Goal: Task Accomplishment & Management: Manage account settings

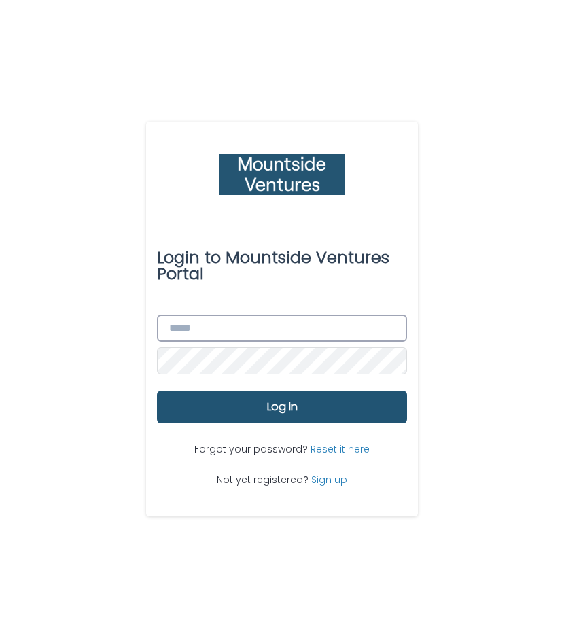
type input "**********"
click at [474, 251] on div "**********" at bounding box center [282, 319] width 564 height 638
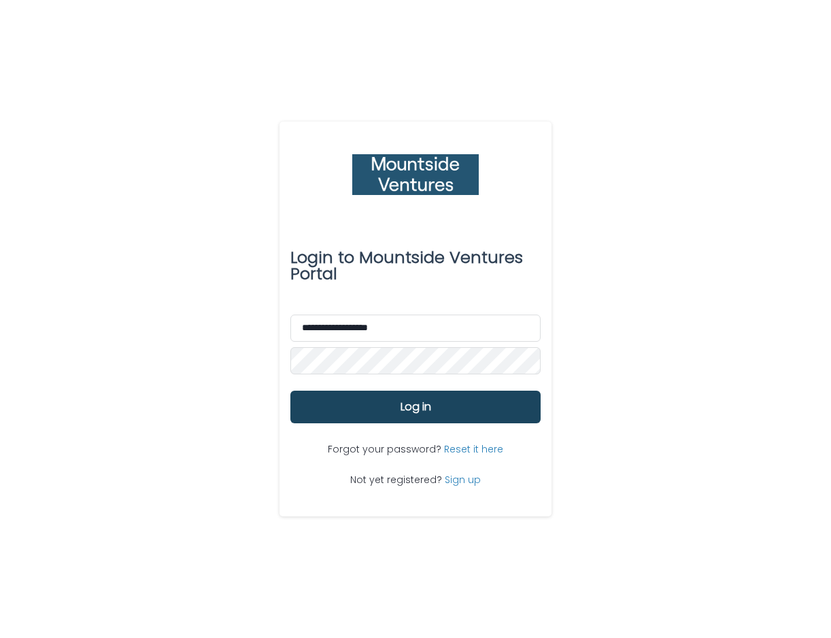
click at [398, 410] on button "Log in" at bounding box center [415, 407] width 250 height 33
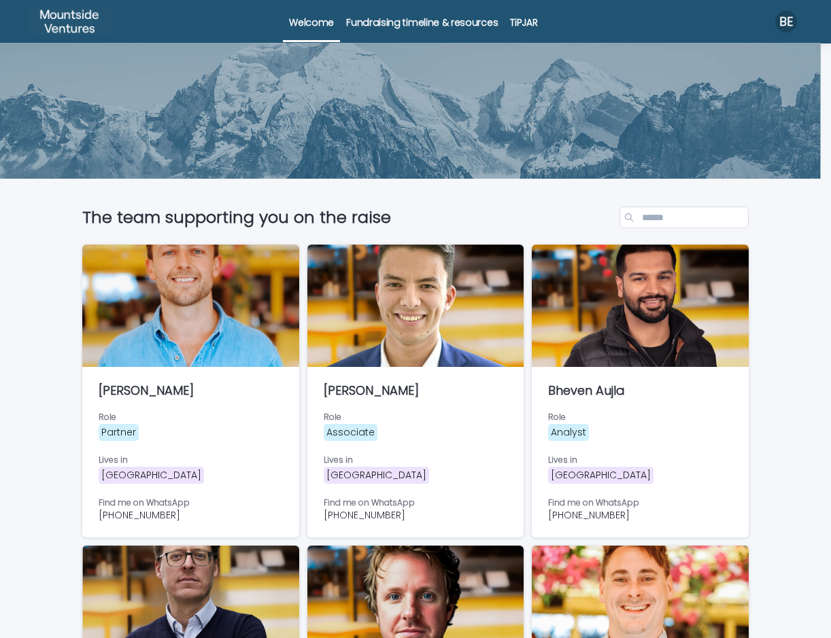
click at [521, 16] on p "TiPJAR" at bounding box center [523, 14] width 27 height 29
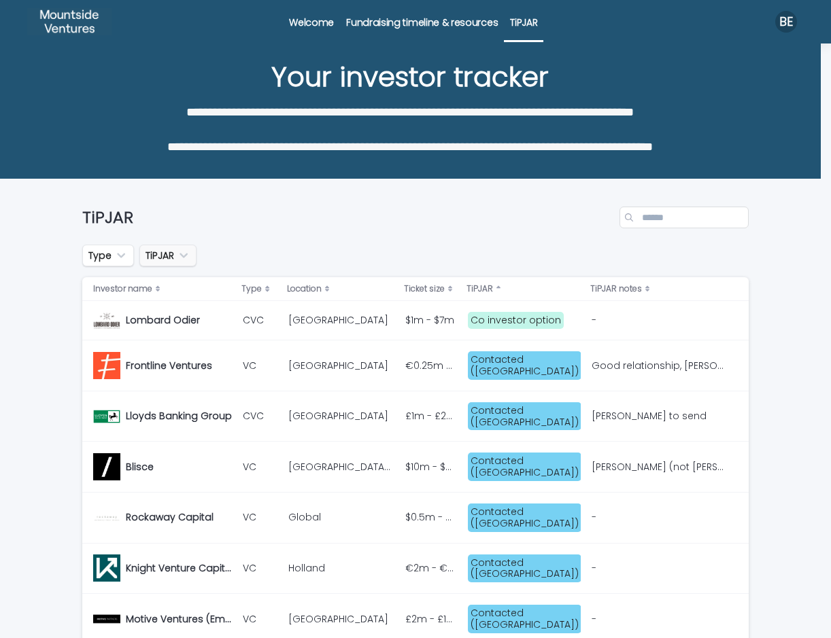
click at [170, 259] on button "TiPJAR" at bounding box center [167, 256] width 57 height 22
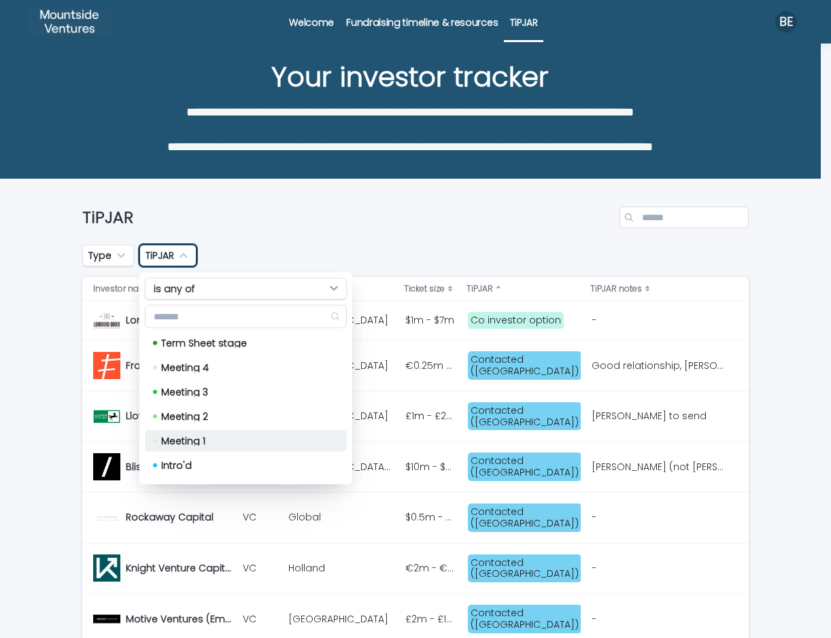
click at [289, 445] on div "Meeting 1" at bounding box center [246, 441] width 202 height 22
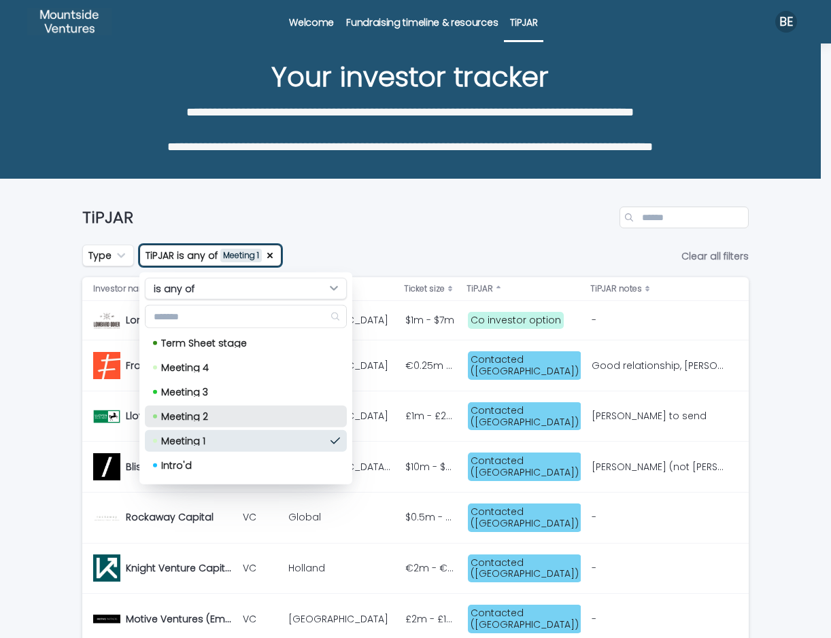
click at [291, 425] on div "Meeting 2" at bounding box center [246, 417] width 202 height 22
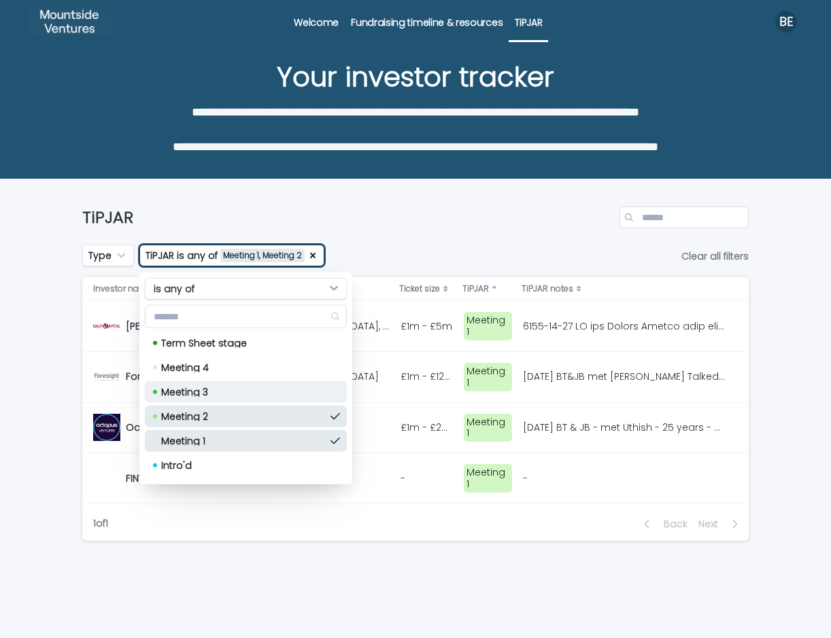
click at [286, 396] on div "Meeting 3" at bounding box center [246, 392] width 202 height 22
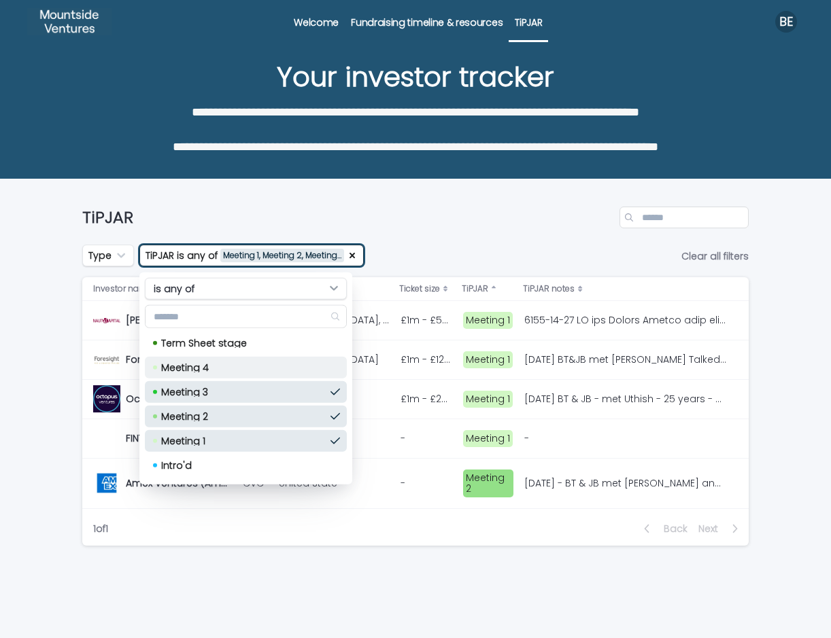
click at [292, 360] on div "Meeting 4" at bounding box center [246, 368] width 202 height 22
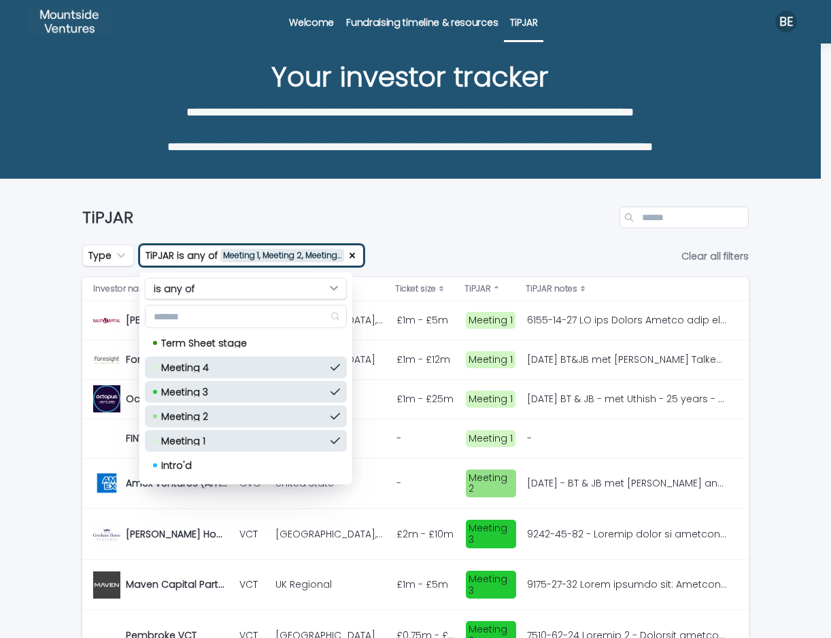
click at [504, 234] on div "TiPJAR" at bounding box center [415, 211] width 666 height 65
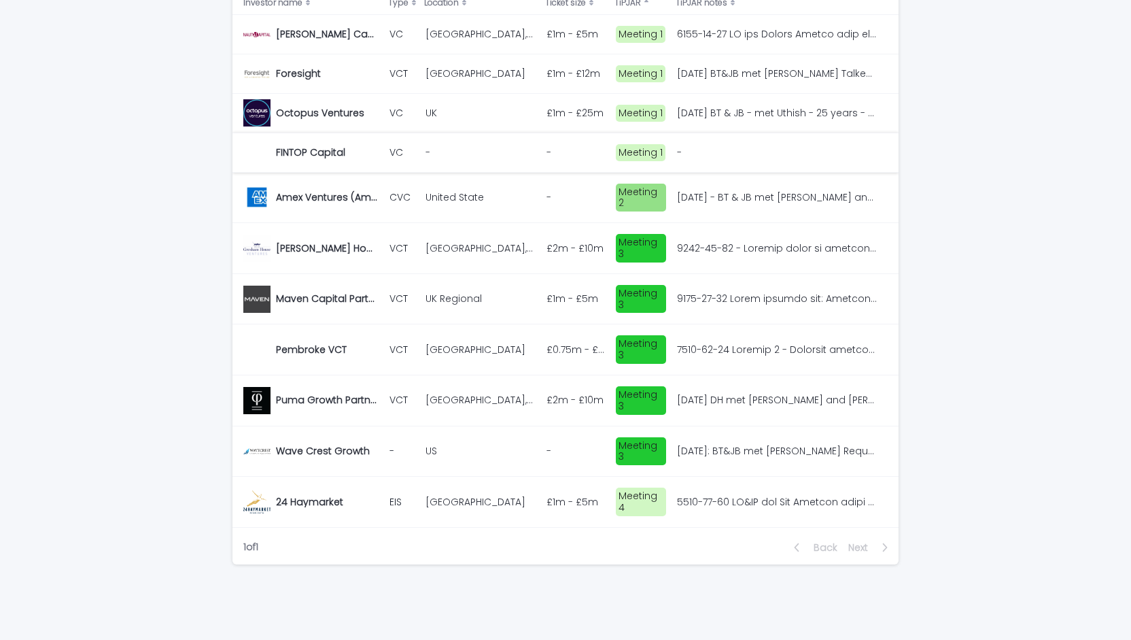
scroll to position [287, 0]
click at [119, 456] on div "Loading... Saving… Loading... Saving… TiPJAR Type TiPJAR is any of Meeting 1, M…" at bounding box center [565, 268] width 1131 height 750
click at [355, 451] on p "Wave Crest Growth" at bounding box center [324, 449] width 97 height 14
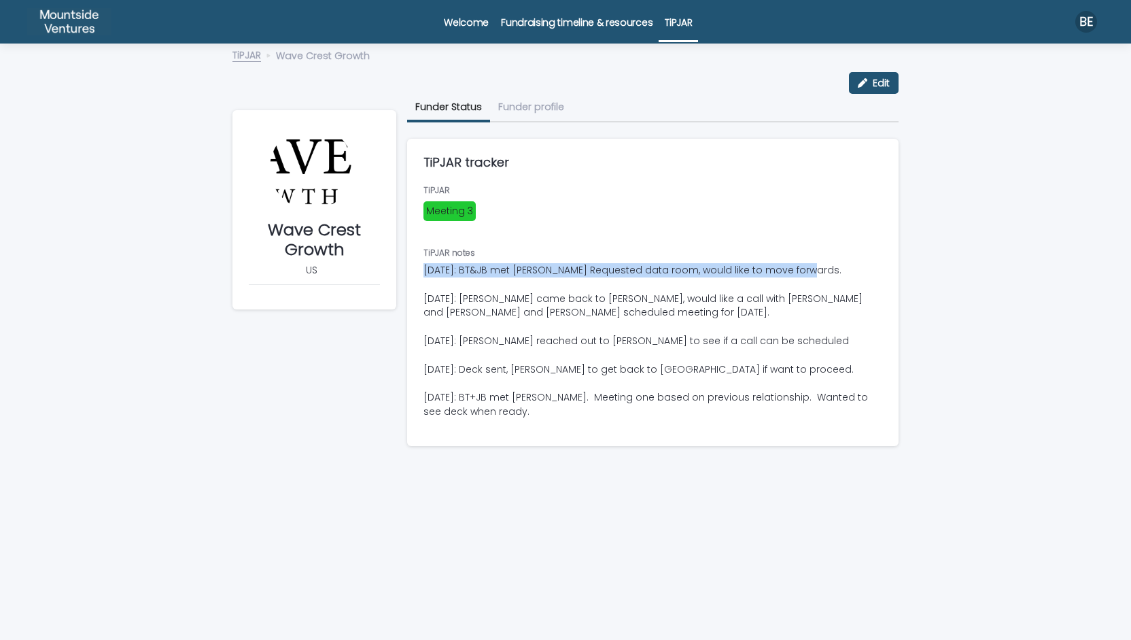
drag, startPoint x: 808, startPoint y: 268, endPoint x: 409, endPoint y: 266, distance: 399.0
click at [409, 266] on div "TiPJAR Meeting 3 TiPJAR notes 2025-08-01: BT&JB met Nick Requested data room, w…" at bounding box center [652, 316] width 491 height 260
click at [464, 277] on p "[DATE]: BT&JB met [PERSON_NAME] Requested data room, would like to move forward…" at bounding box center [652, 341] width 459 height 156
drag, startPoint x: 422, startPoint y: 267, endPoint x: 805, endPoint y: 262, distance: 383.4
click at [805, 262] on div "TiPJAR Meeting 3 TiPJAR notes 2025-08-01: BT&JB met Nick Requested data room, w…" at bounding box center [652, 316] width 491 height 260
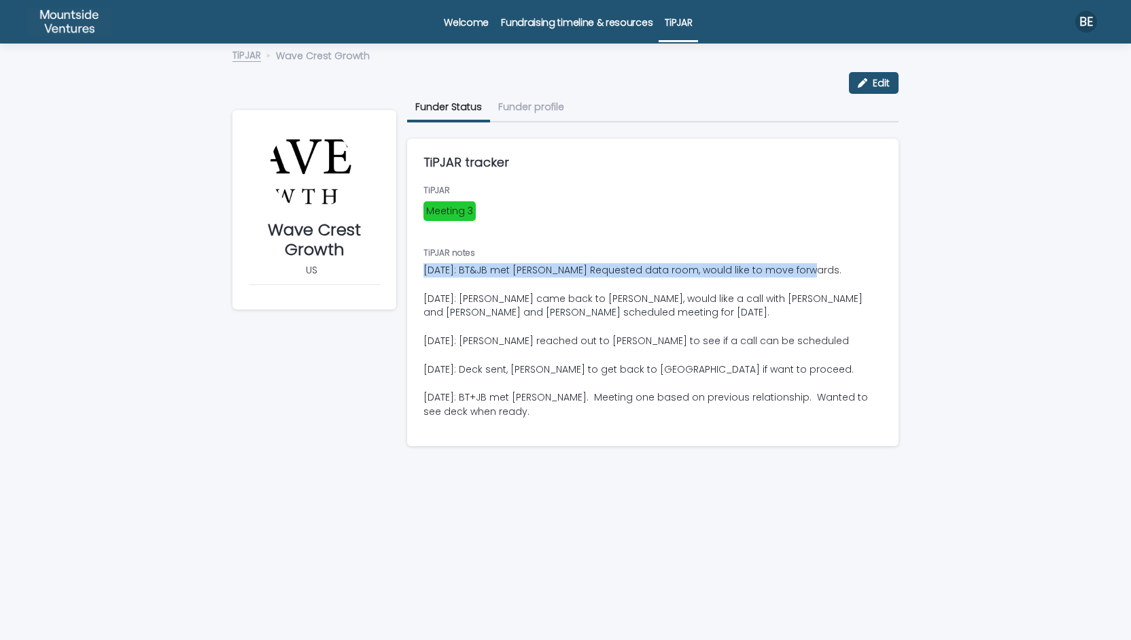
click at [253, 52] on link "TiPJAR" at bounding box center [246, 54] width 29 height 16
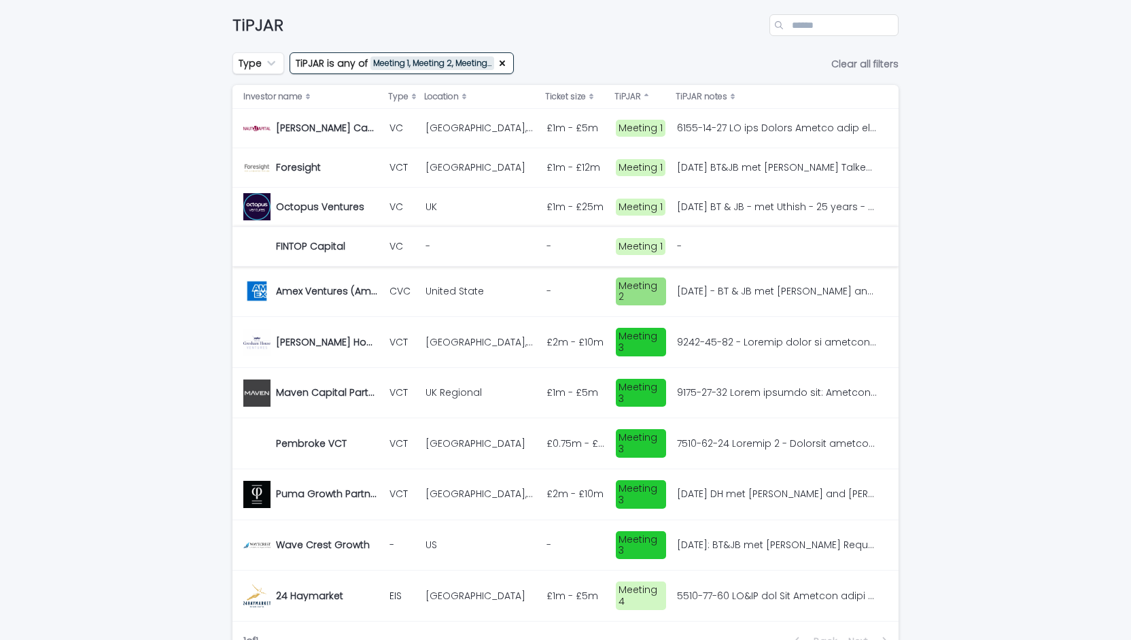
scroll to position [190, 0]
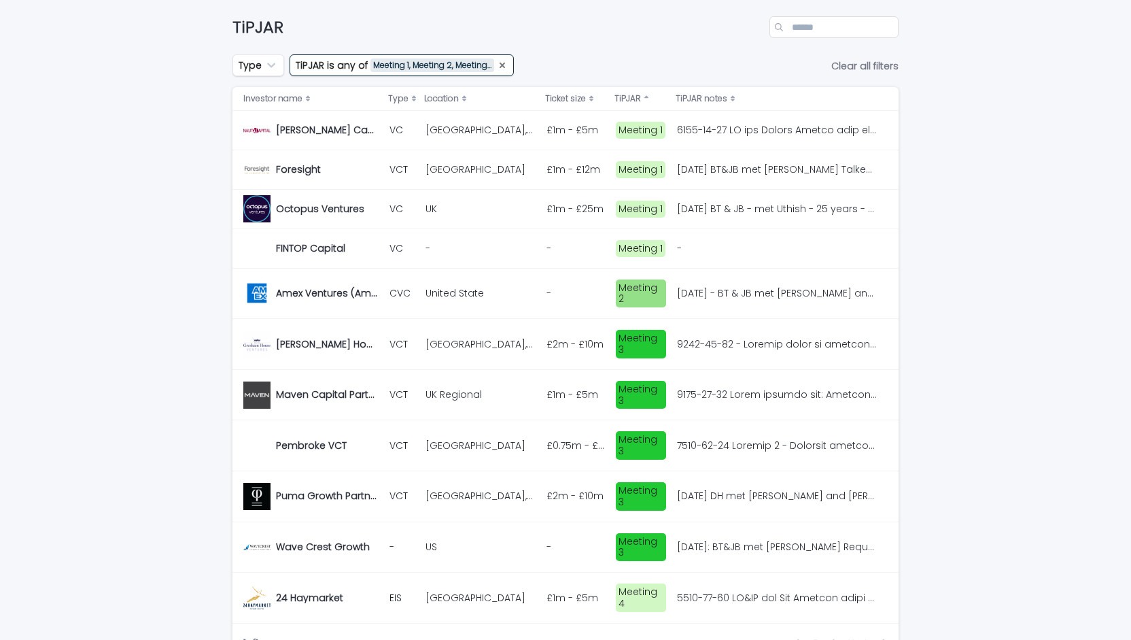
click at [502, 65] on icon "TiPJAR" at bounding box center [502, 65] width 11 height 11
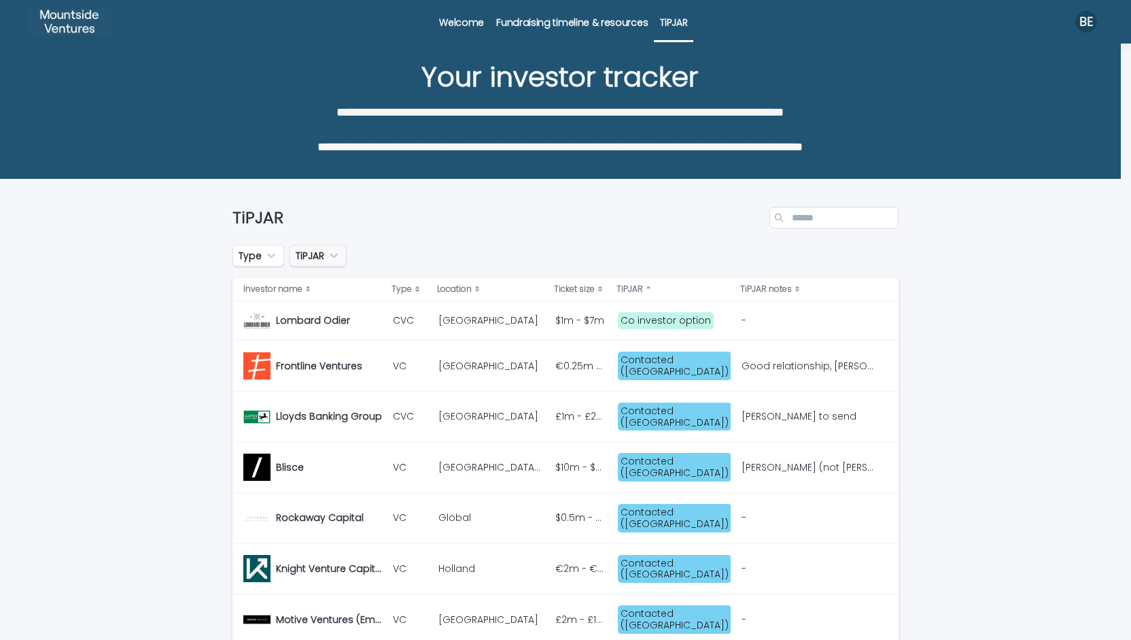
click at [327, 258] on icon "TiPJAR" at bounding box center [334, 256] width 14 height 14
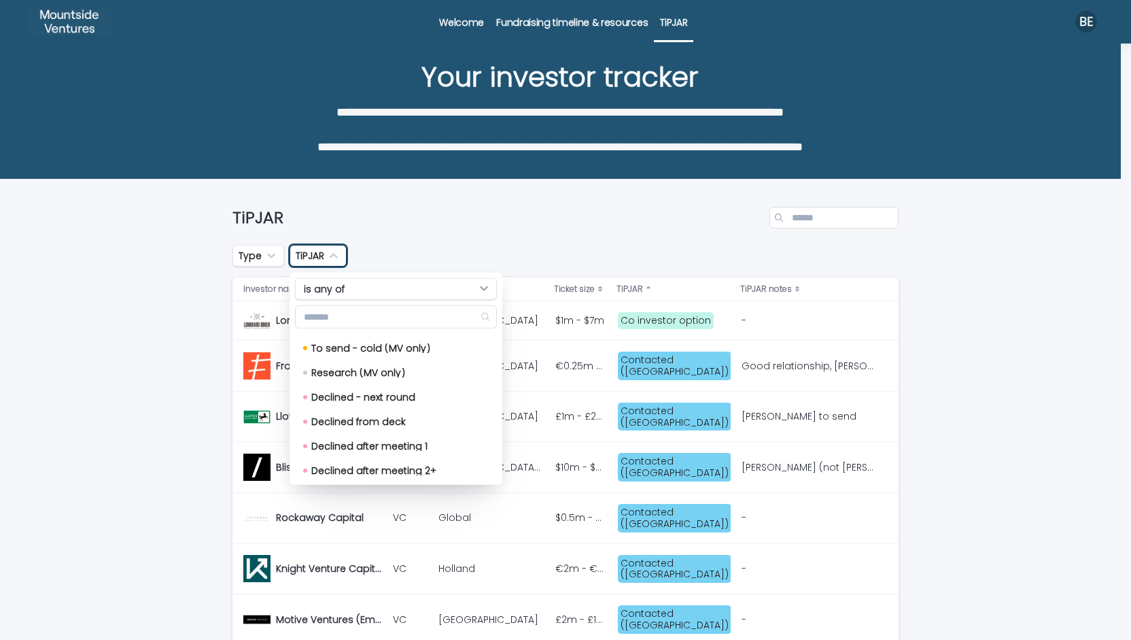
scroll to position [317, 0]
click at [389, 391] on p "Declined - next round" at bounding box center [393, 393] width 164 height 10
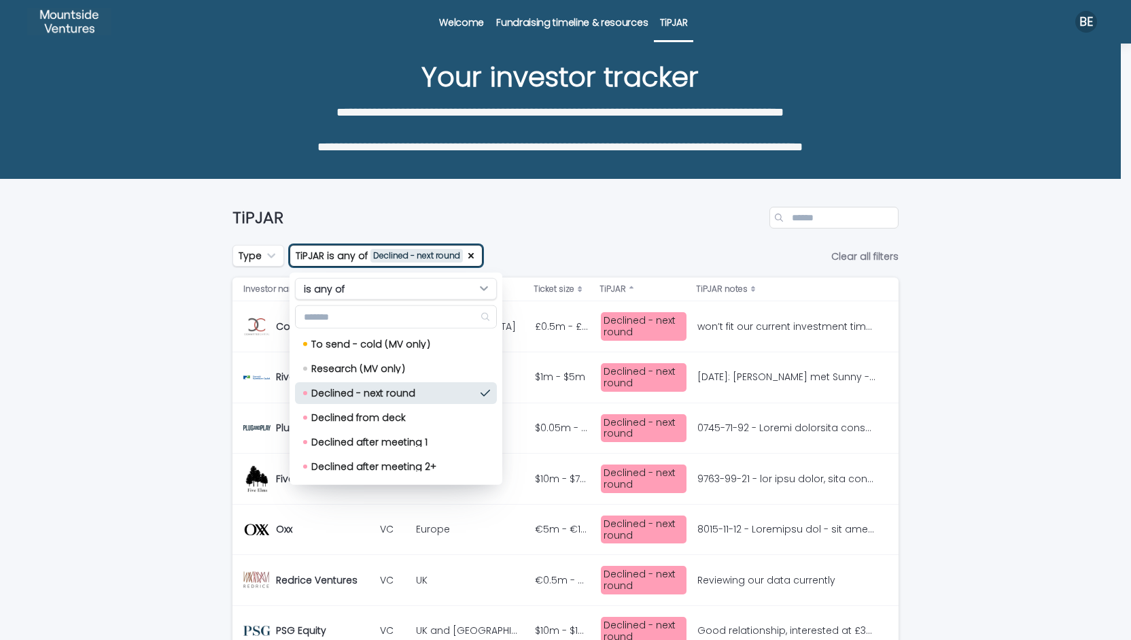
click at [598, 228] on div "TiPJAR" at bounding box center [565, 218] width 666 height 22
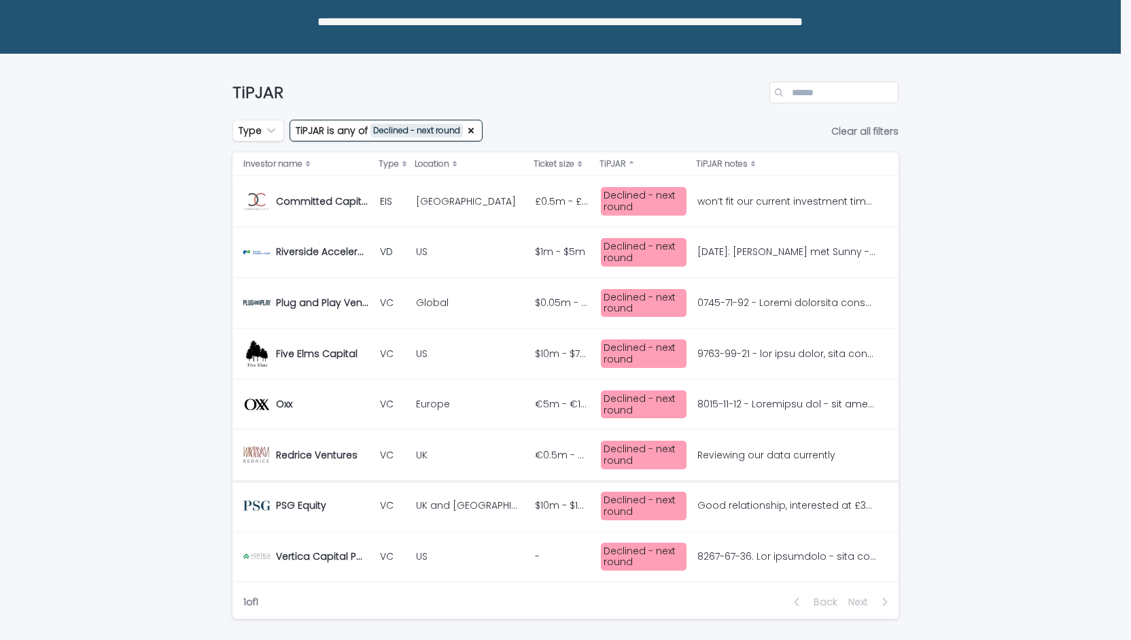
scroll to position [181, 0]
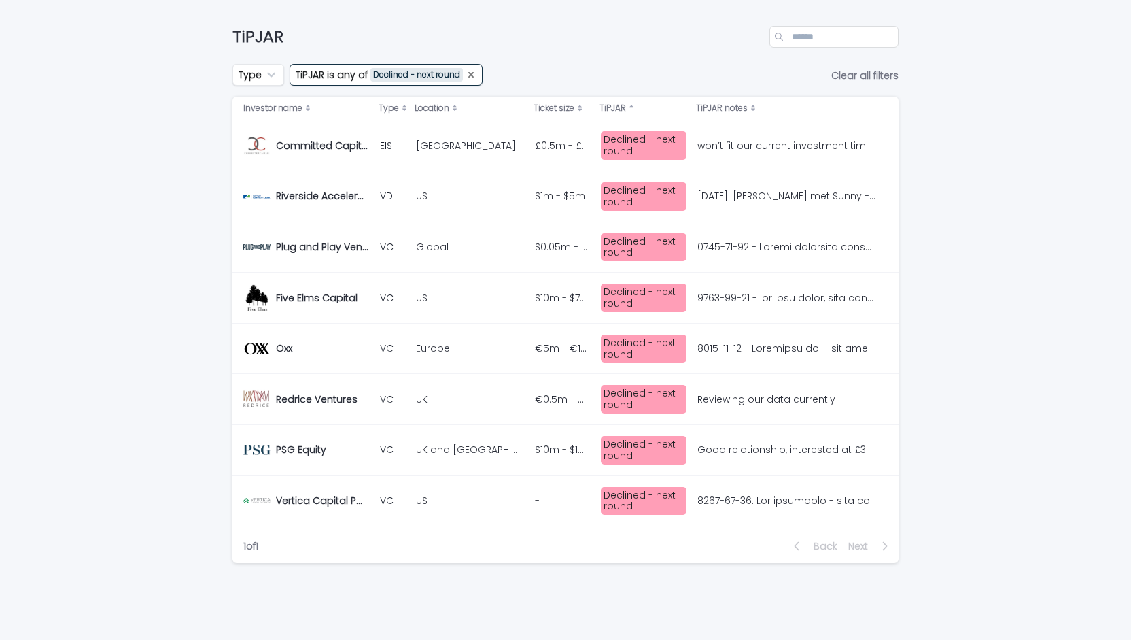
click at [468, 75] on icon "TiPJAR" at bounding box center [471, 74] width 11 height 11
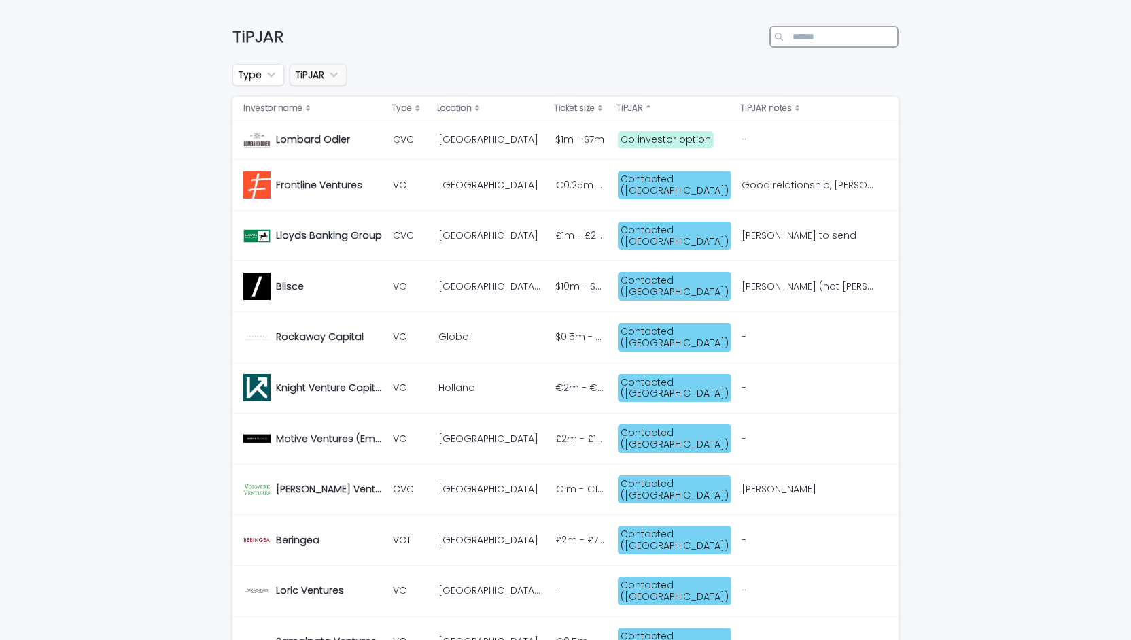
click at [809, 36] on input "Search" at bounding box center [833, 37] width 129 height 22
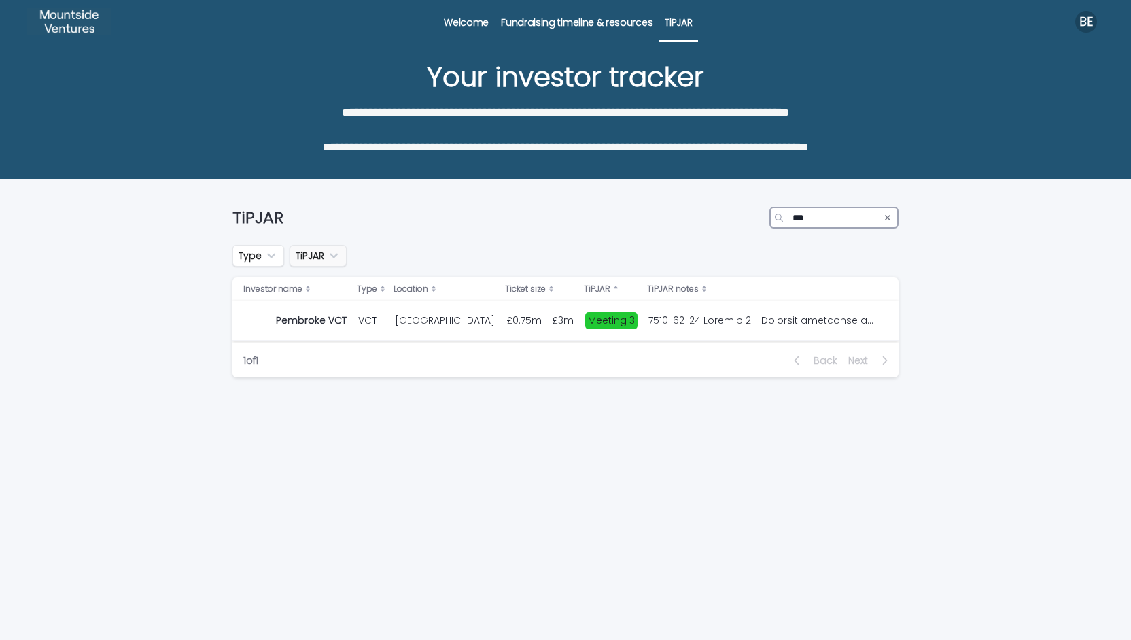
type input "***"
click at [506, 328] on div "£0.75m - £3m £0.75m - £3m" at bounding box center [540, 320] width 68 height 22
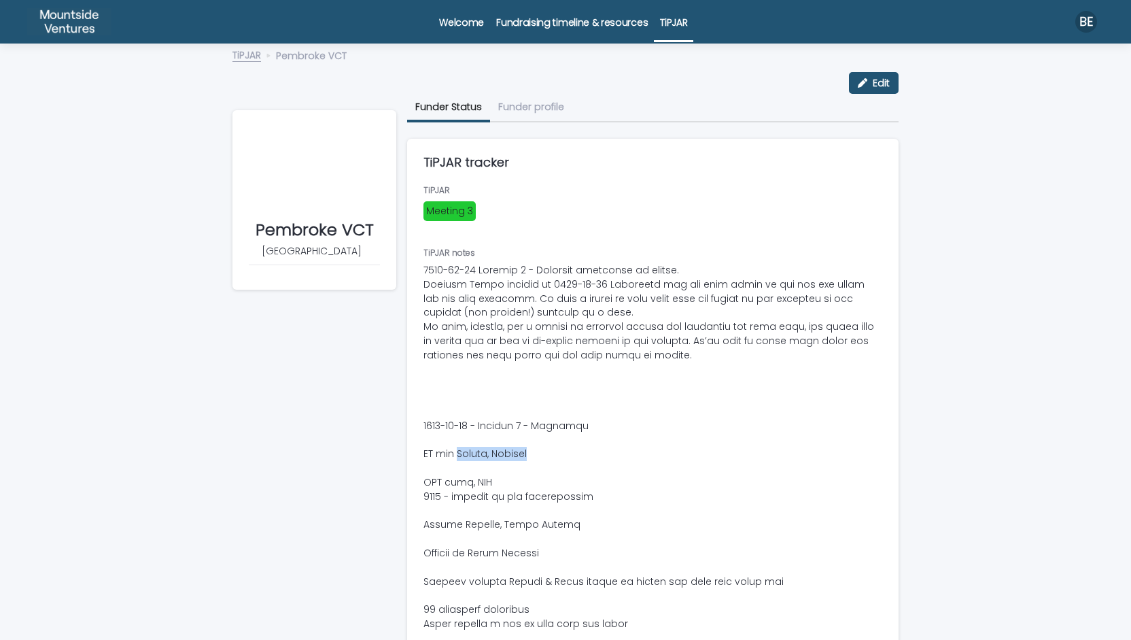
drag, startPoint x: 529, startPoint y: 456, endPoint x: 454, endPoint y: 449, distance: 75.1
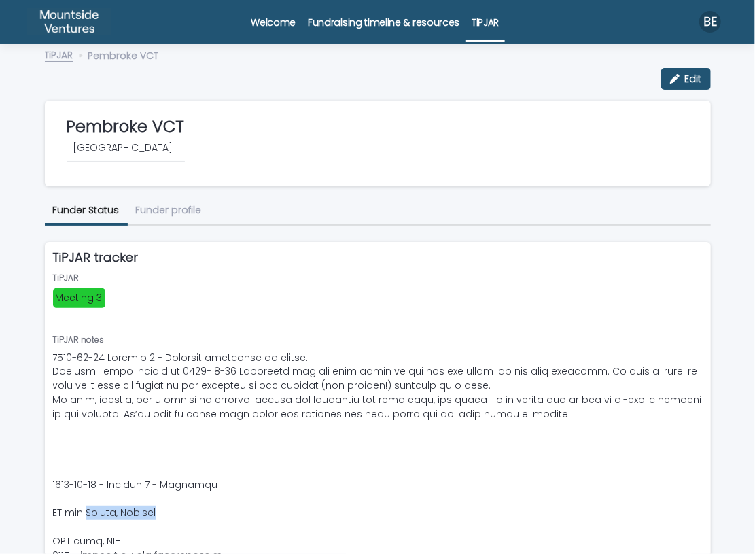
click at [61, 58] on link "TiPJAR" at bounding box center [59, 54] width 29 height 16
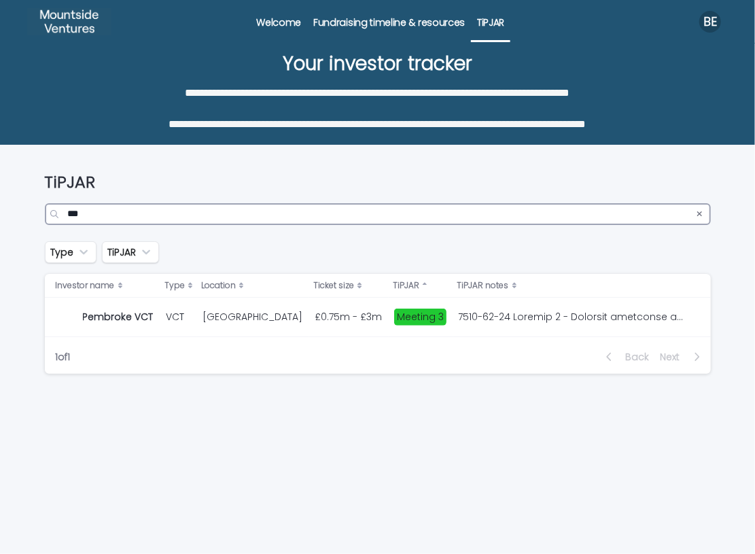
drag, startPoint x: 149, startPoint y: 217, endPoint x: -27, endPoint y: 210, distance: 176.2
click at [0, 210] on html "**********" at bounding box center [377, 277] width 755 height 554
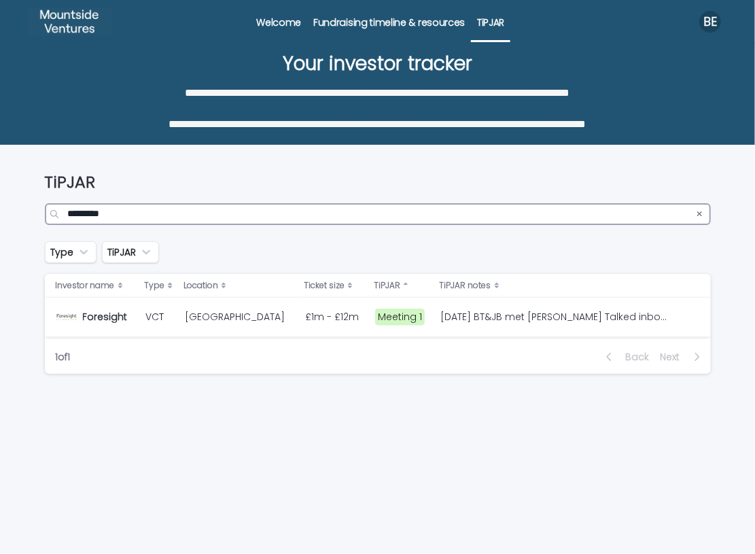
type input "*********"
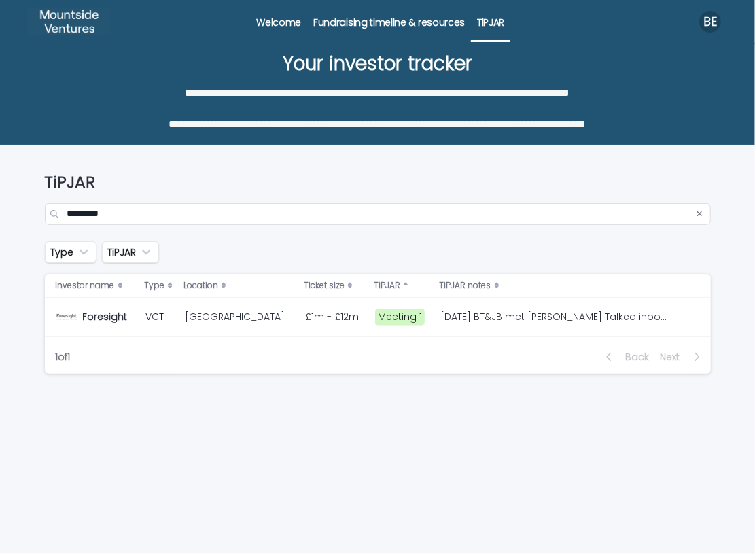
click at [305, 320] on p "£1m - £12m" at bounding box center [333, 316] width 56 height 14
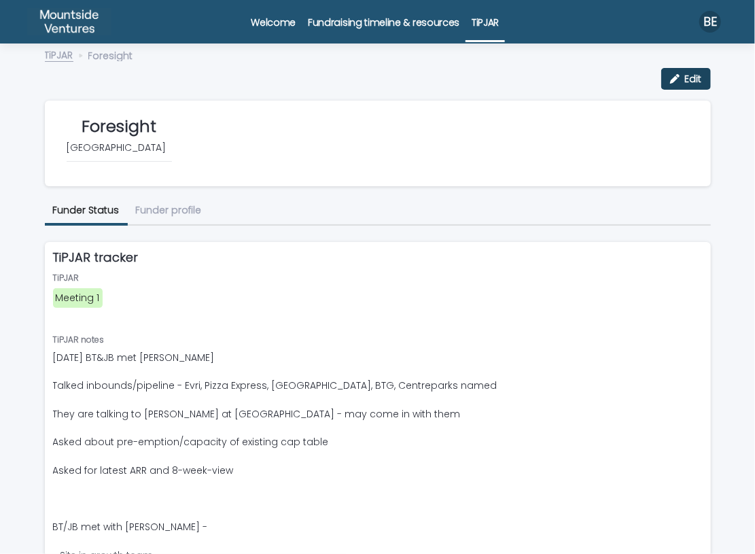
click at [685, 77] on span "Edit" at bounding box center [693, 79] width 17 height 10
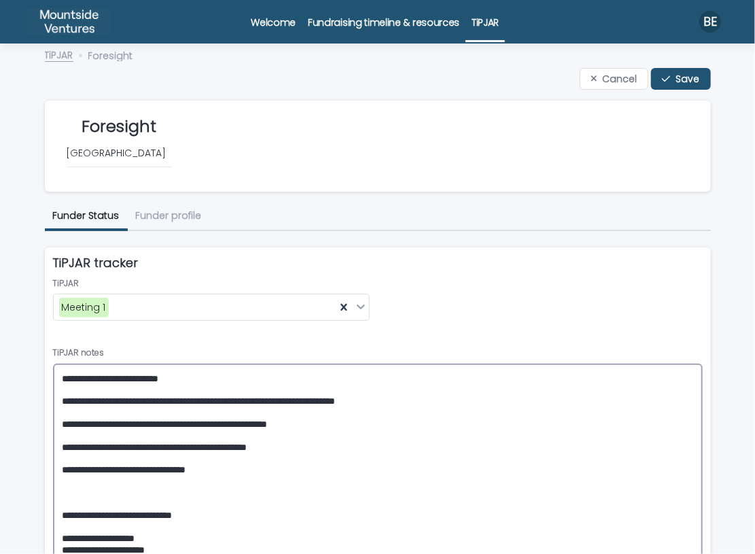
click at [55, 377] on textarea "**********" at bounding box center [378, 486] width 650 height 245
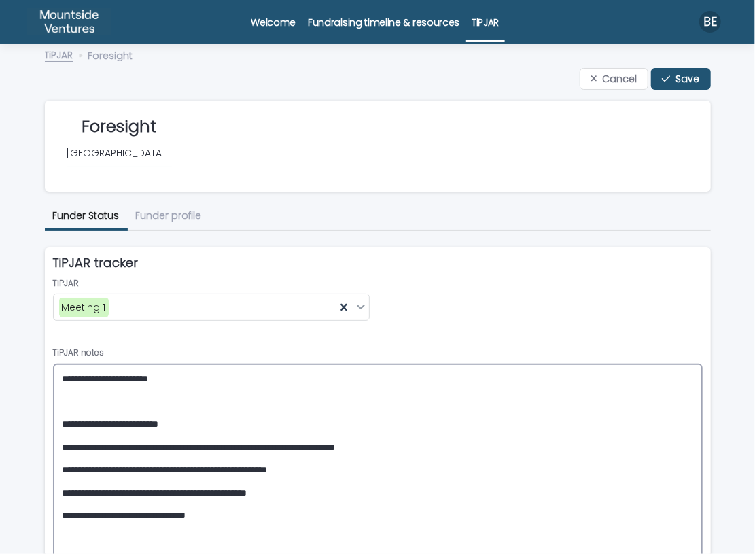
paste textarea "**********"
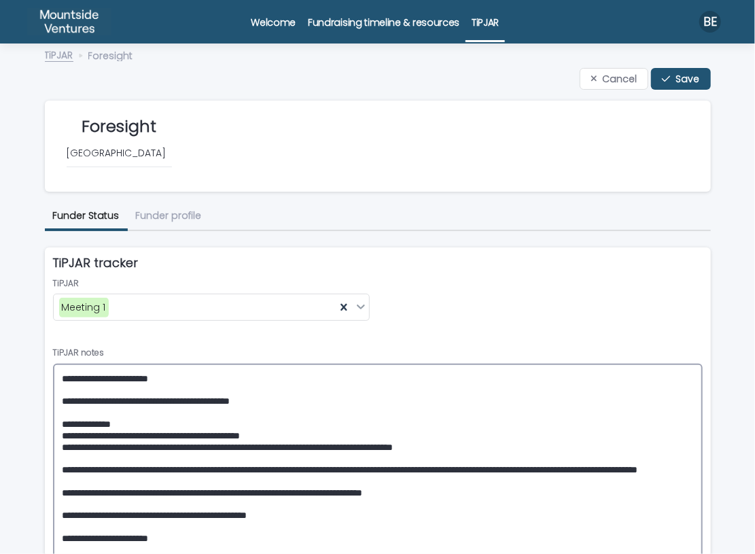
scroll to position [1, 0]
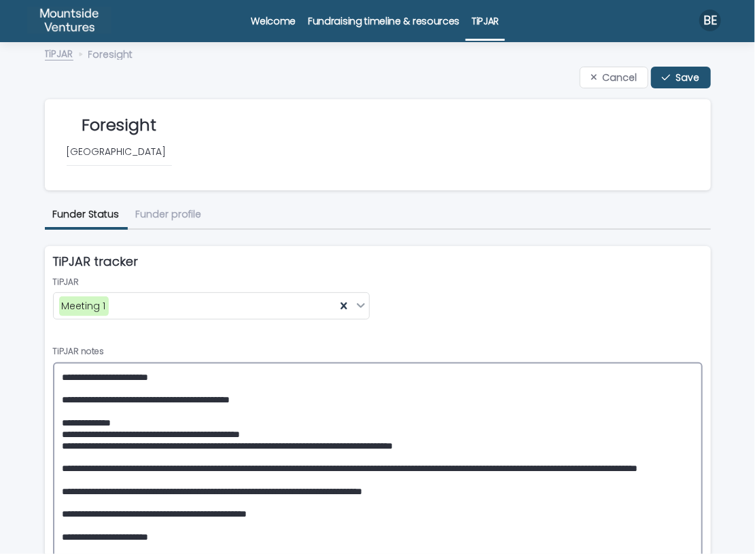
drag, startPoint x: 186, startPoint y: 399, endPoint x: 28, endPoint y: 400, distance: 158.4
click at [28, 400] on div "Loading... Saving… Loading... Saving… Foresight Cancel Save Cancel Save Foresig…" at bounding box center [377, 474] width 755 height 849
type textarea "**********"
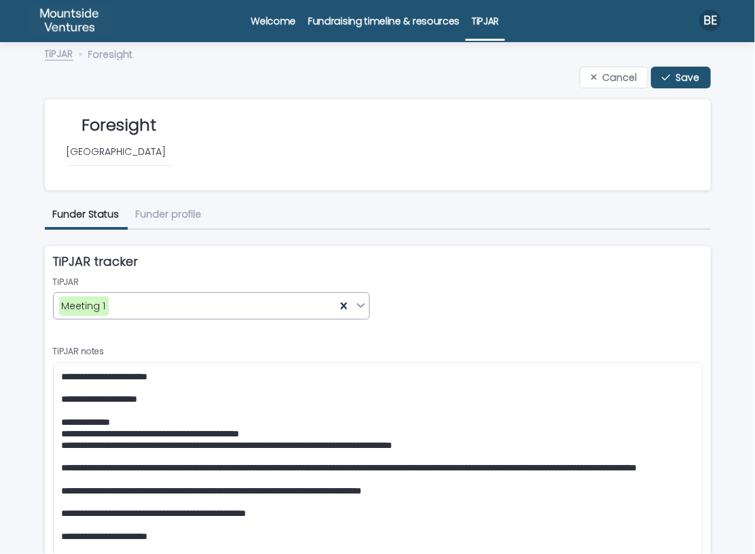
click at [230, 301] on div "Meeting 1" at bounding box center [195, 306] width 282 height 22
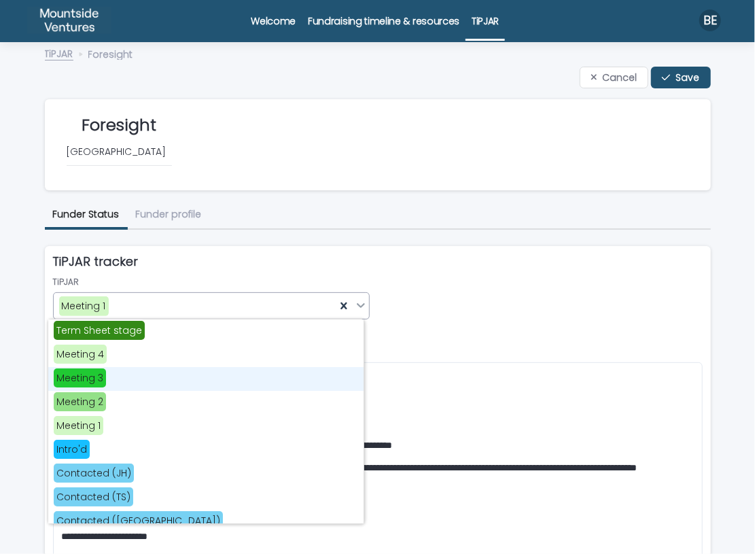
click at [178, 387] on div "Meeting 3" at bounding box center [205, 379] width 315 height 24
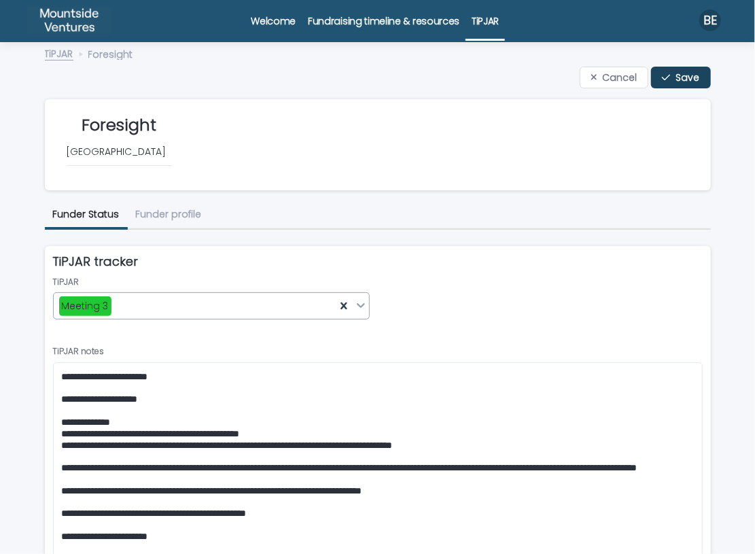
click at [676, 80] on span "Save" at bounding box center [688, 78] width 24 height 10
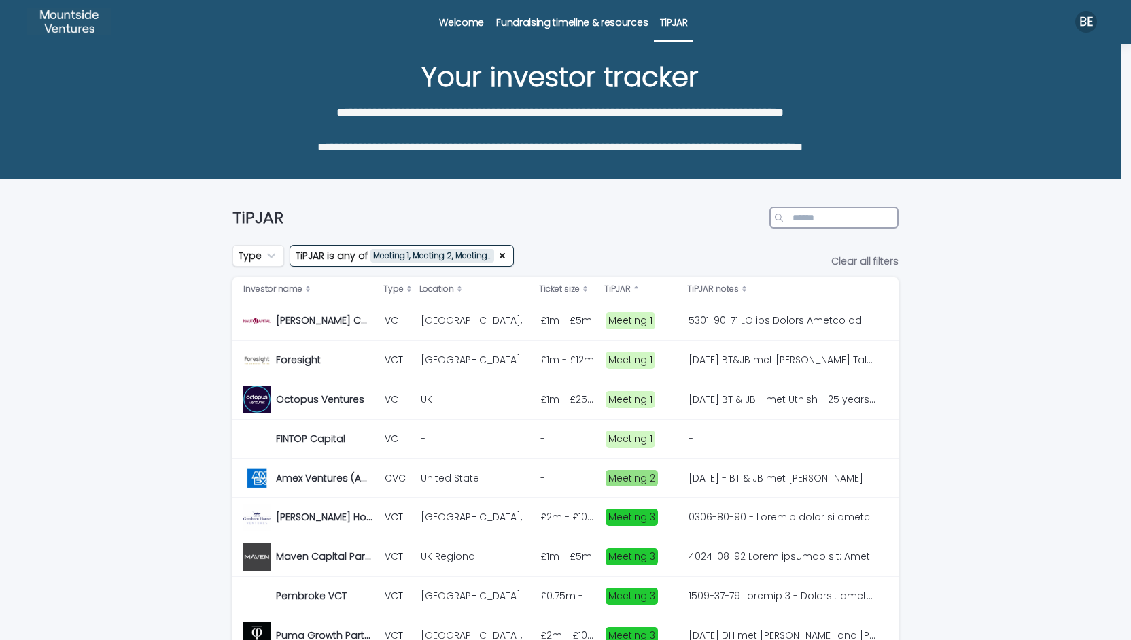
click at [825, 211] on input "Search" at bounding box center [833, 218] width 129 height 22
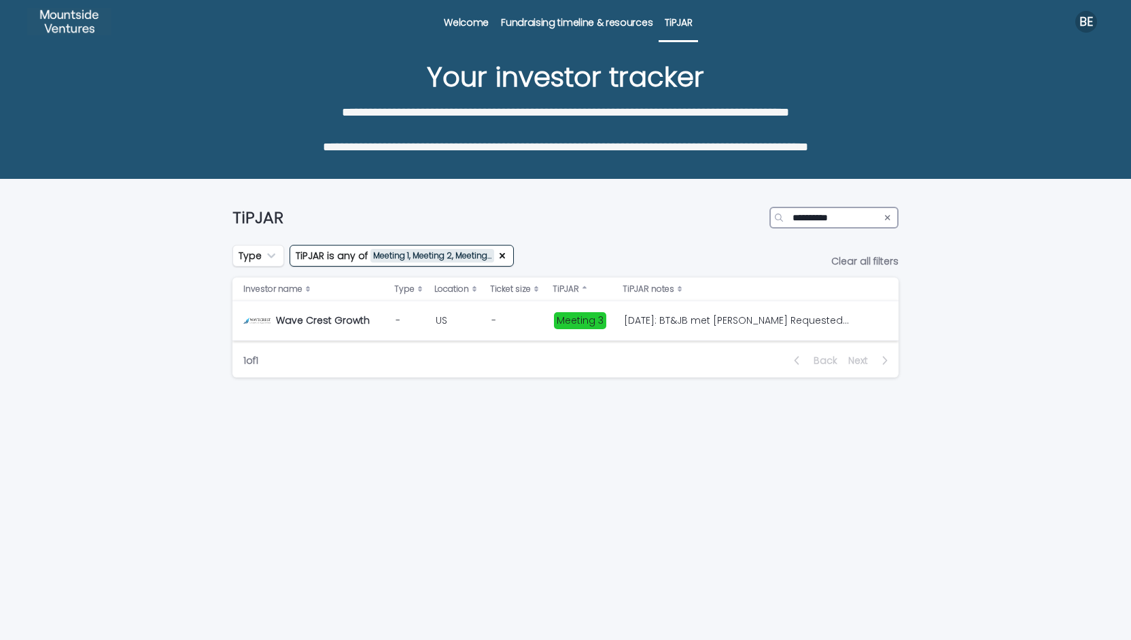
type input "**********"
click at [644, 312] on p "[DATE]: BT&JB met [PERSON_NAME] Requested data room, would like to move forward…" at bounding box center [738, 319] width 229 height 14
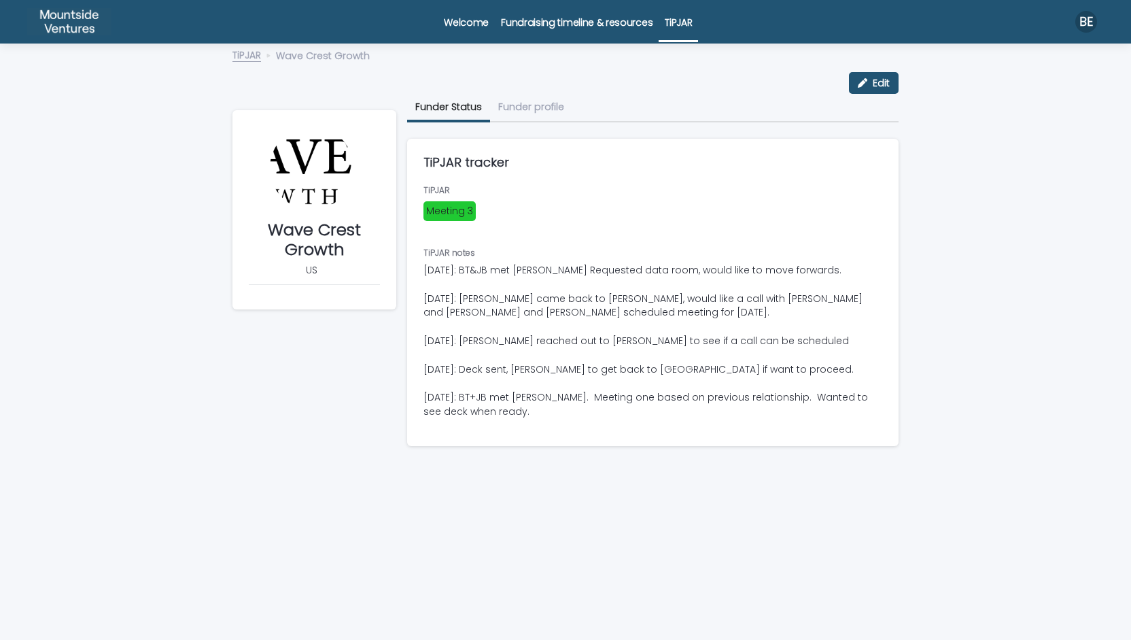
click at [540, 270] on p "[DATE]: BT&JB met [PERSON_NAME] Requested data room, would like to move forward…" at bounding box center [652, 341] width 459 height 156
